Goal: Information Seeking & Learning: Learn about a topic

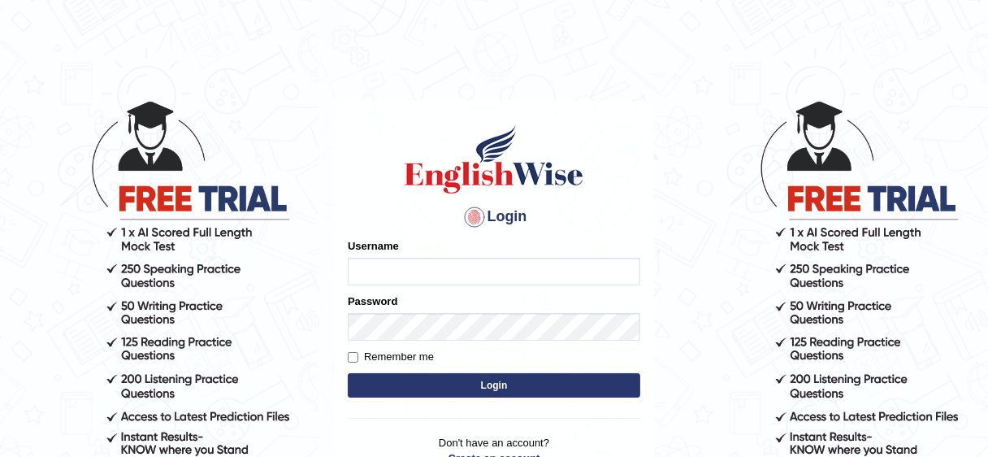
type input "Irum2025"
click at [499, 391] on button "Login" at bounding box center [494, 385] width 293 height 24
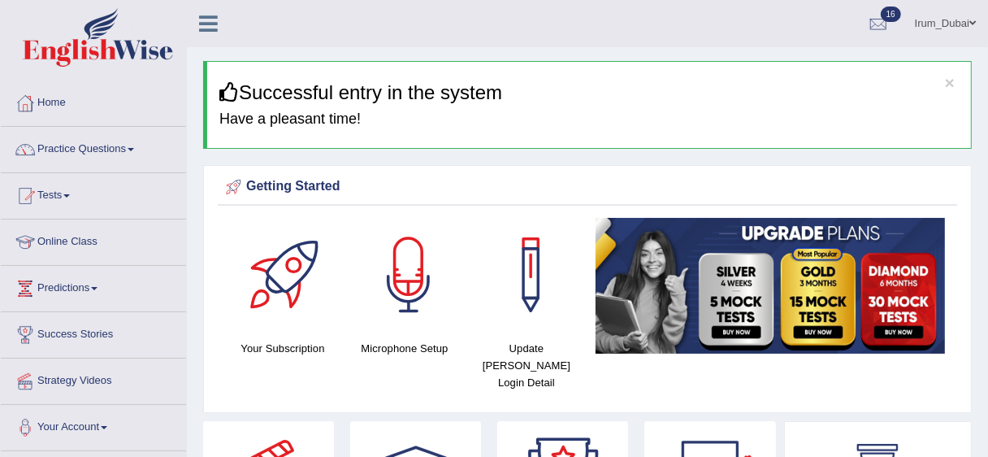
click at [113, 155] on link "Practice Questions" at bounding box center [93, 147] width 185 height 41
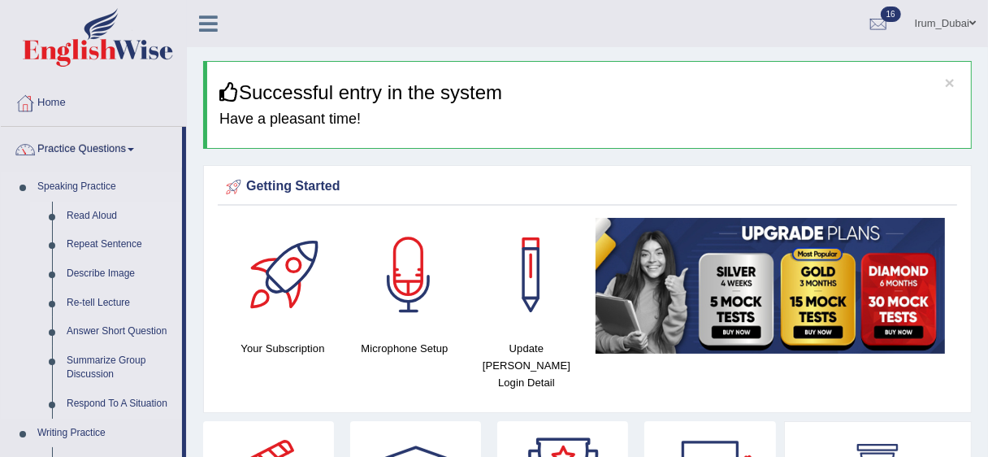
click at [95, 216] on link "Read Aloud" at bounding box center [120, 216] width 123 height 29
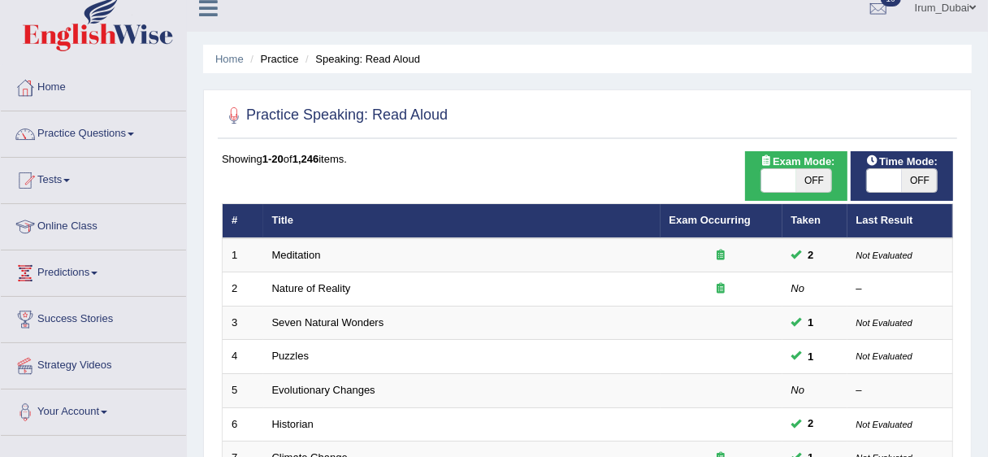
scroll to position [11, 0]
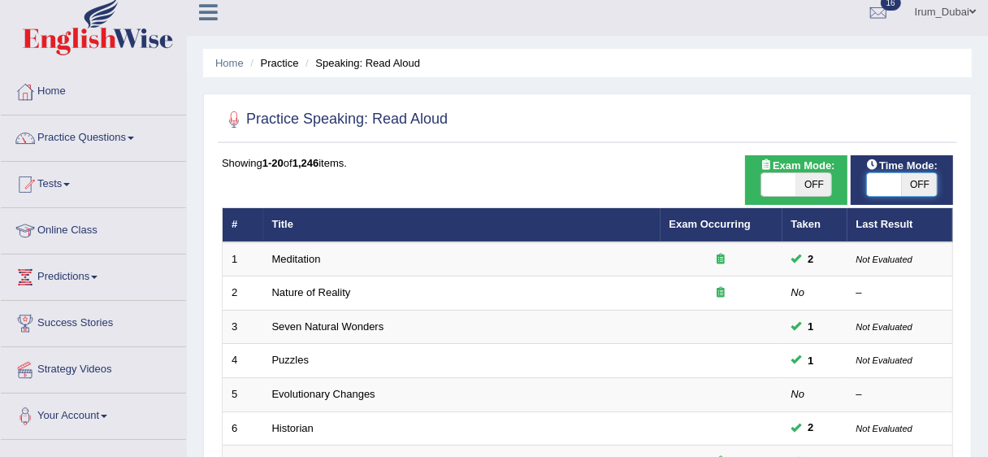
click at [886, 180] on span at bounding box center [884, 184] width 35 height 23
checkbox input "true"
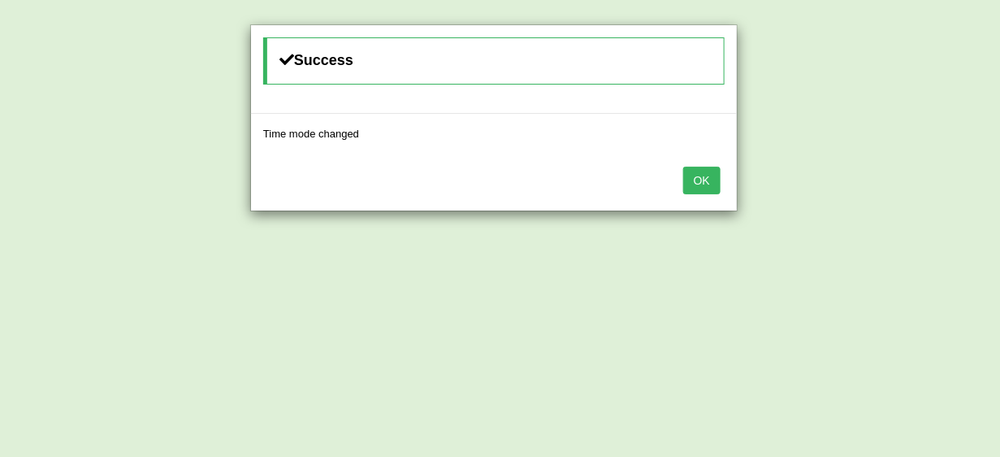
click at [709, 175] on button "OK" at bounding box center [702, 181] width 37 height 28
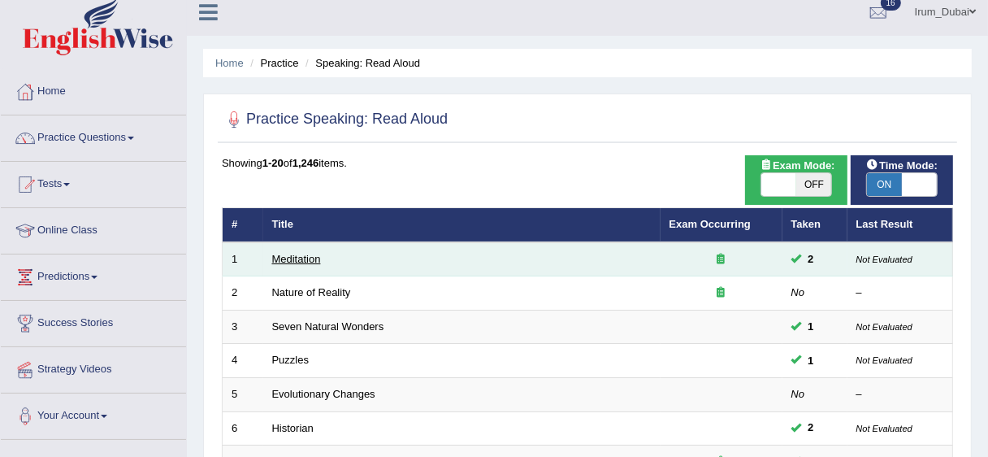
click at [288, 254] on link "Meditation" at bounding box center [296, 259] width 49 height 12
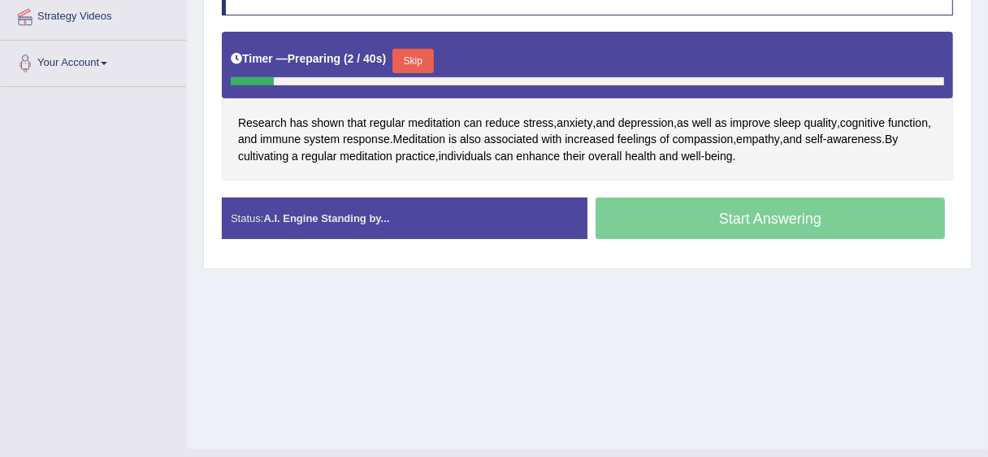
scroll to position [332, 0]
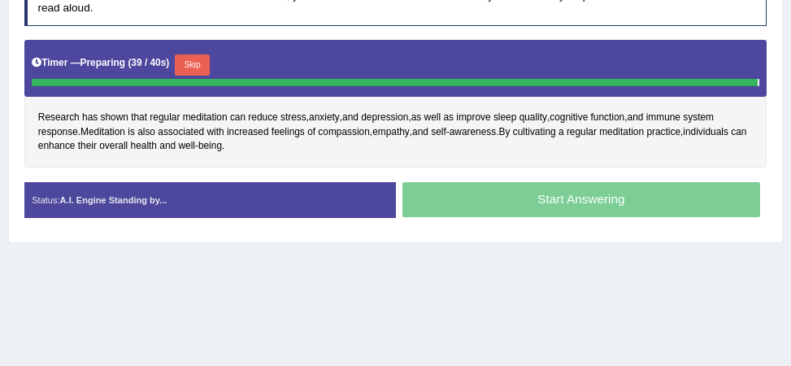
scroll to position [320, 0]
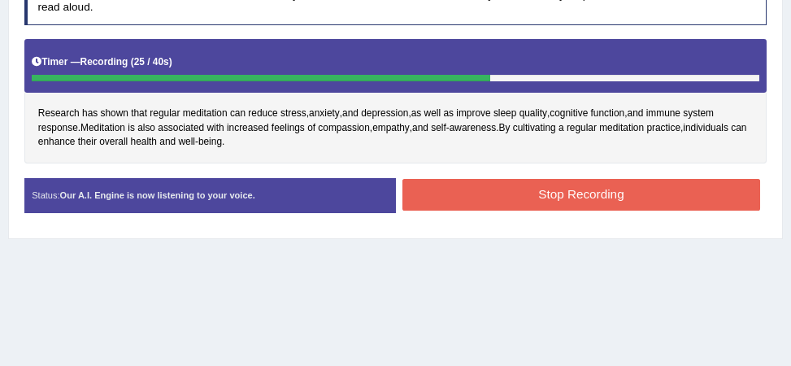
click at [437, 194] on button "Stop Recording" at bounding box center [581, 195] width 358 height 32
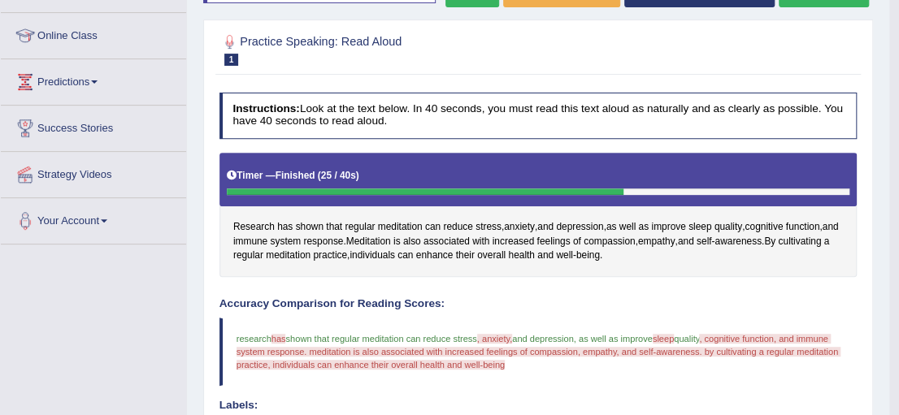
scroll to position [187, 0]
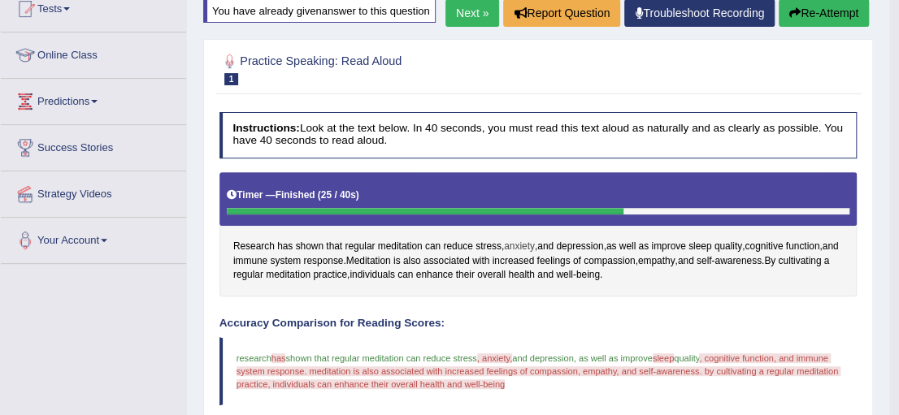
click at [527, 250] on span "anxiety" at bounding box center [519, 247] width 31 height 15
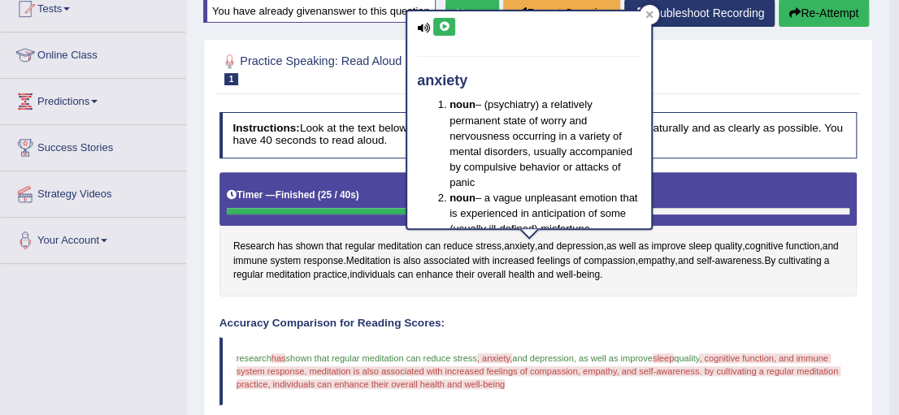
click at [450, 27] on button at bounding box center [444, 27] width 22 height 18
click at [650, 11] on icon at bounding box center [649, 14] width 7 height 7
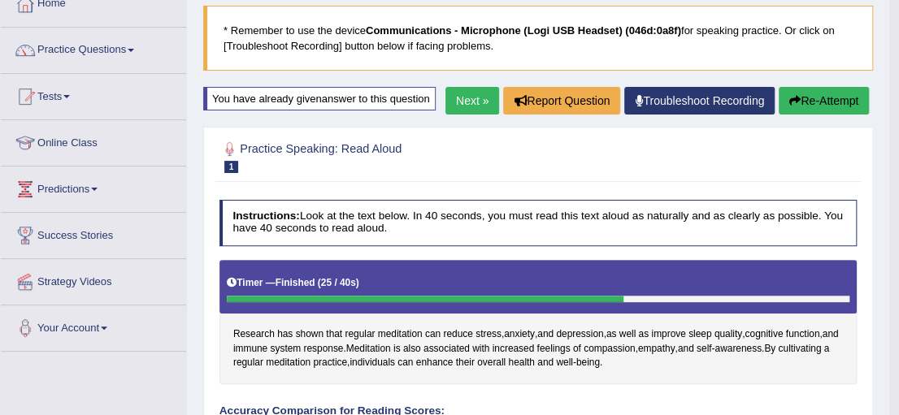
scroll to position [0, 0]
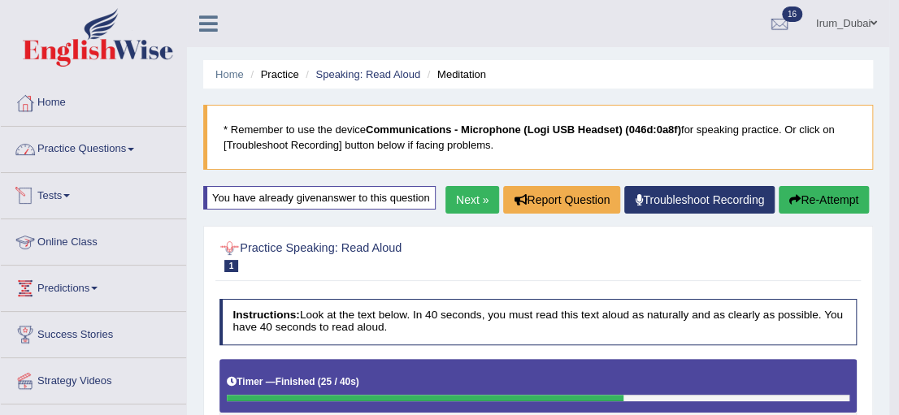
click at [128, 155] on link "Practice Questions" at bounding box center [93, 147] width 185 height 41
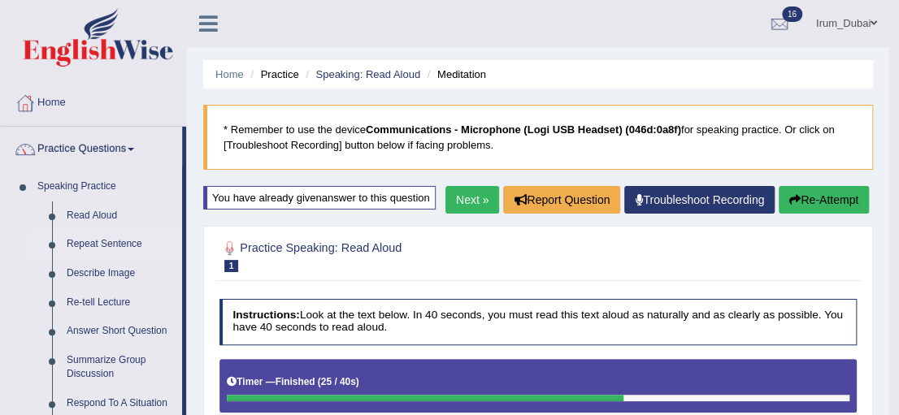
click at [110, 237] on link "Repeat Sentence" at bounding box center [120, 244] width 123 height 29
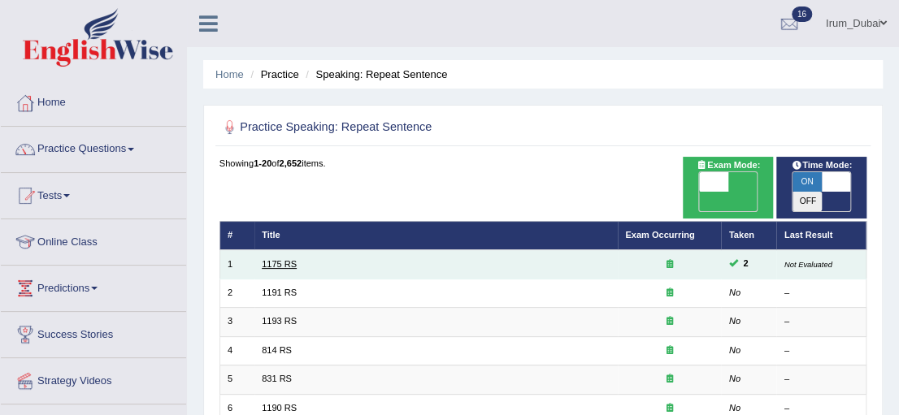
click at [276, 259] on link "1175 RS" at bounding box center [279, 264] width 35 height 10
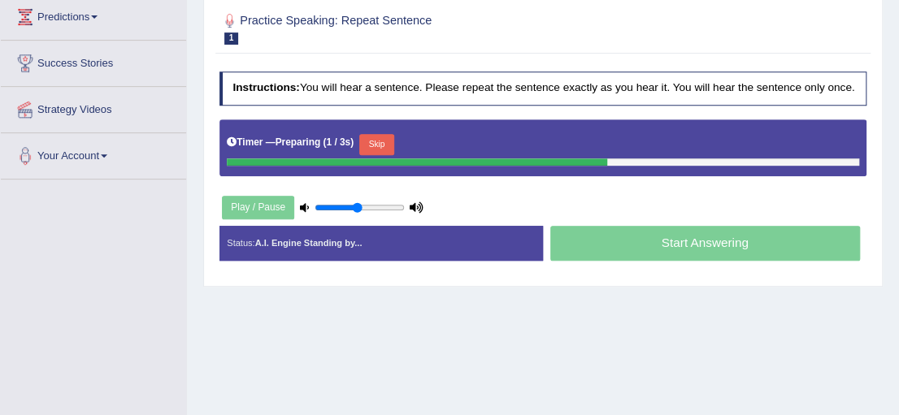
scroll to position [278, 0]
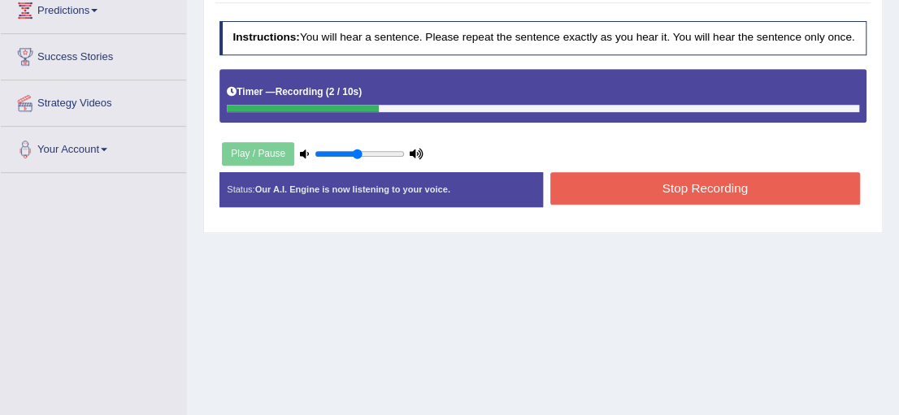
click at [772, 185] on button "Stop Recording" at bounding box center [705, 188] width 310 height 32
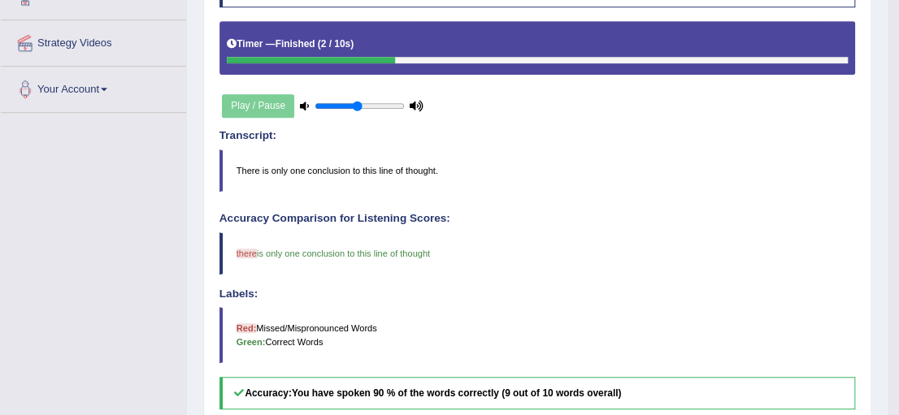
scroll to position [352, 0]
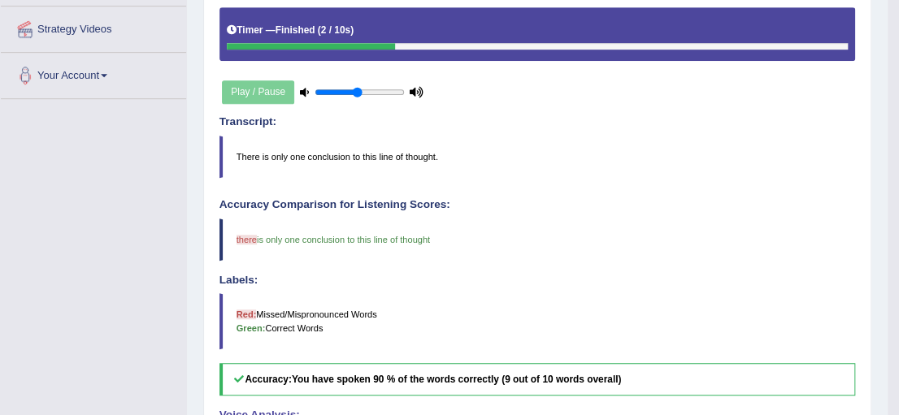
drag, startPoint x: 510, startPoint y: 379, endPoint x: 641, endPoint y: 372, distance: 131.0
click at [640, 372] on h5 "Accuracy: You have spoken 90 % of the words correctly (9 out of 10 words overal…" at bounding box center [537, 379] width 636 height 33
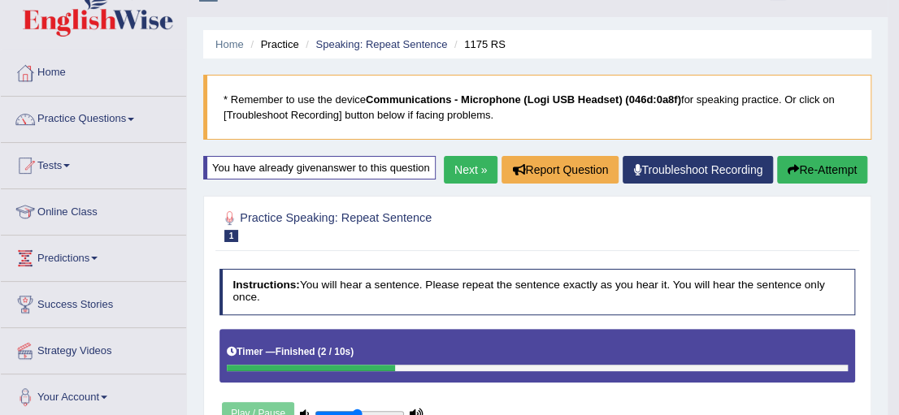
scroll to position [0, 0]
